Goal: Information Seeking & Learning: Find specific fact

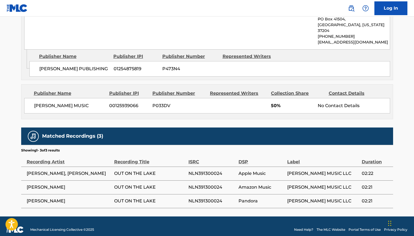
scroll to position [23, 0]
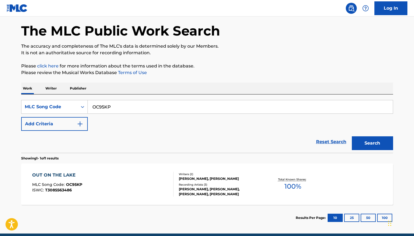
click at [112, 107] on input "OC95KP" at bounding box center [240, 106] width 305 height 13
paste input "I3589M"
type input "I3589M"
click at [352, 136] on button "Search" at bounding box center [372, 143] width 41 height 14
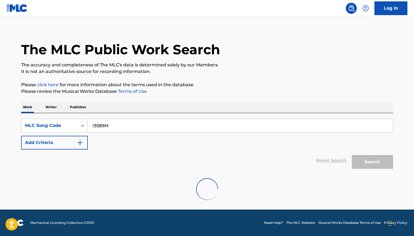
scroll to position [4, 0]
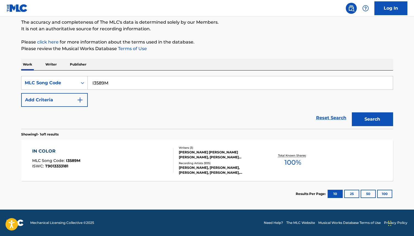
click at [136, 150] on div "IN COLOR MLC Song Code : I3589M ISWC : T9013333181" at bounding box center [102, 160] width 141 height 25
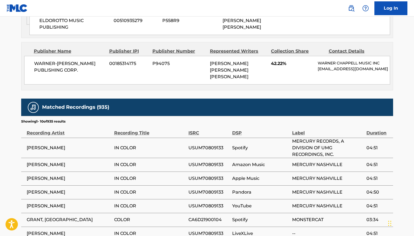
scroll to position [698, 0]
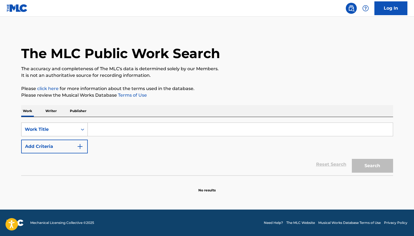
click at [59, 125] on div "Work Title" at bounding box center [49, 129] width 56 height 10
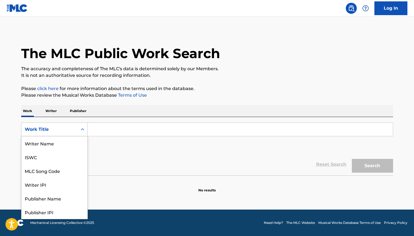
scroll to position [27, 0]
click at [57, 142] on div "MLC Song Code" at bounding box center [54, 143] width 66 height 14
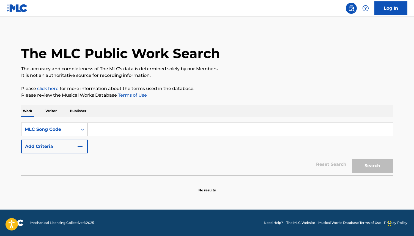
click at [109, 131] on input "Search Form" at bounding box center [240, 129] width 305 height 13
paste input "OC95KP"
type input "OC95KP"
click at [352, 159] on button "Search" at bounding box center [372, 166] width 41 height 14
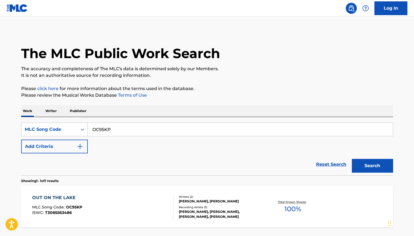
click at [65, 196] on div "OUT ON THE LAKE" at bounding box center [57, 197] width 50 height 7
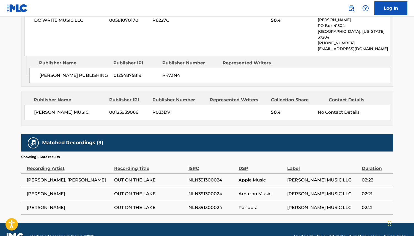
scroll to position [296, 0]
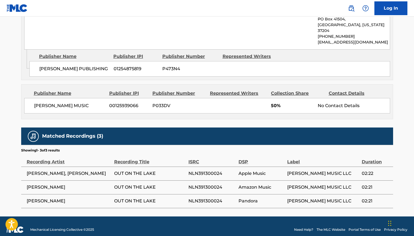
click at [158, 170] on span "OUT ON THE LAKE" at bounding box center [149, 173] width 71 height 7
click at [215, 170] on span "NLN391300024" at bounding box center [211, 173] width 47 height 7
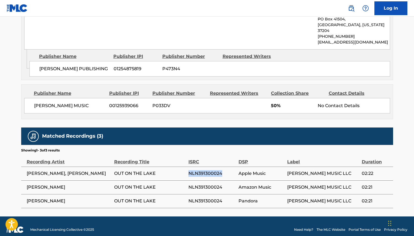
click at [215, 170] on span "NLN391300024" at bounding box center [211, 173] width 47 height 7
click at [222, 185] on td "NLN391300024" at bounding box center [213, 187] width 50 height 14
